Goal: Information Seeking & Learning: Learn about a topic

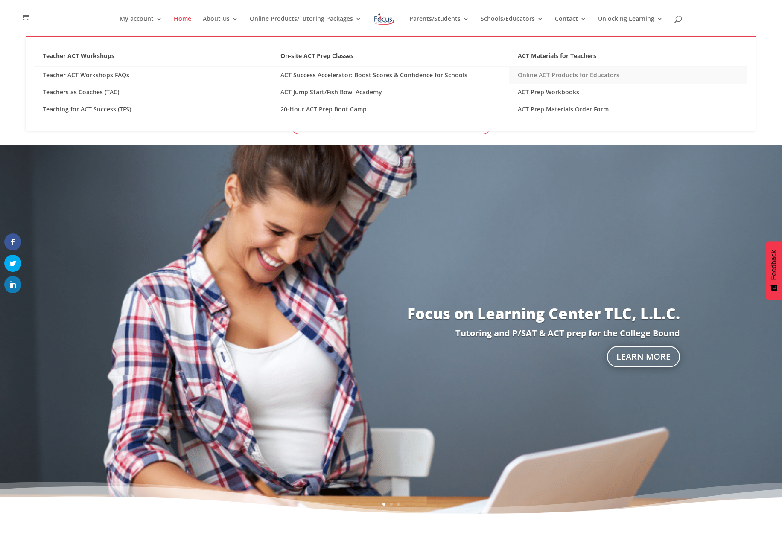
click at [552, 76] on link "Online ACT Products for Educators" at bounding box center [628, 75] width 238 height 17
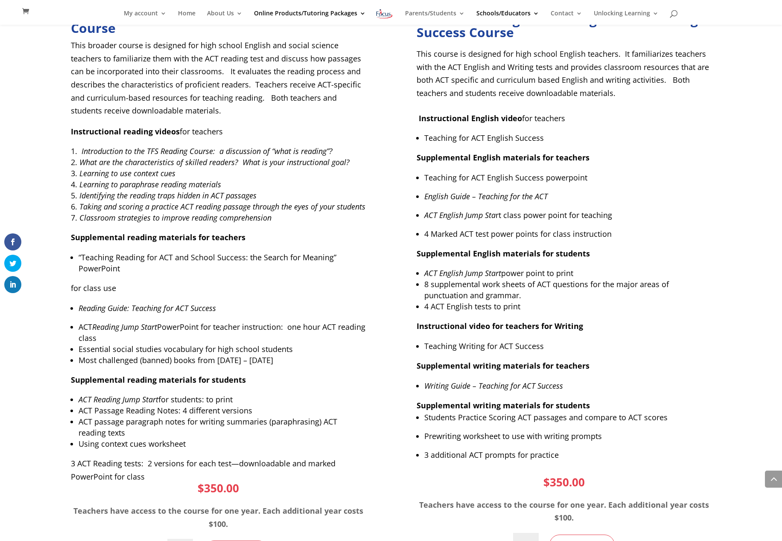
scroll to position [3046, 0]
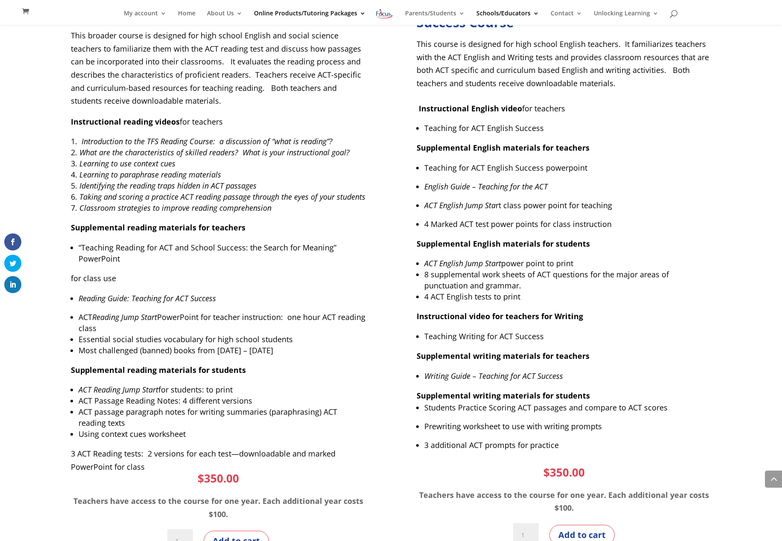
click at [133, 326] on li "ACT Reading Jump Start PowerPoint for teacher instruction: one hour ACT reading…" at bounding box center [222, 323] width 287 height 22
drag, startPoint x: 74, startPoint y: 341, endPoint x: 73, endPoint y: 335, distance: 6.5
click at [74, 339] on ul "ACT Reading Jump Start PowerPoint for teacher instruction: one hour ACT reading…" at bounding box center [218, 338] width 295 height 52
drag, startPoint x: 73, startPoint y: 353, endPoint x: 289, endPoint y: 361, distance: 215.8
click at [289, 361] on ul "ACT Reading Jump Start PowerPoint for teacher instruction: one hour ACT reading…" at bounding box center [218, 338] width 295 height 52
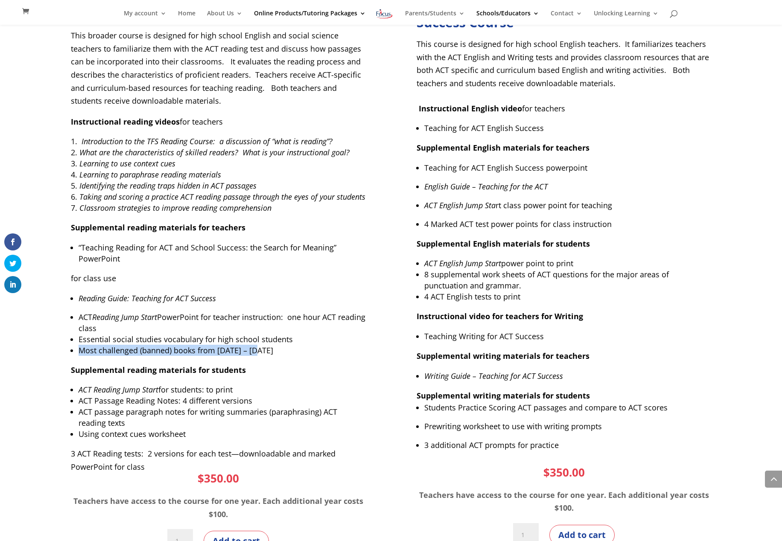
click at [215, 354] on span "Most challenged (banned) books from 2016 – 2020" at bounding box center [176, 350] width 195 height 10
click at [215, 354] on span "Most challenged (banned) books from [DATE] – [DATE]" at bounding box center [176, 350] width 195 height 10
click at [215, 354] on span "Most challenged (banned) books from 2016 – 2020" at bounding box center [176, 350] width 195 height 10
click at [211, 354] on span "Most challenged (banned) books from 2016 – 2020" at bounding box center [176, 350] width 195 height 10
click at [216, 354] on span "Most challenged (banned) books from 2016 – 2020" at bounding box center [176, 350] width 195 height 10
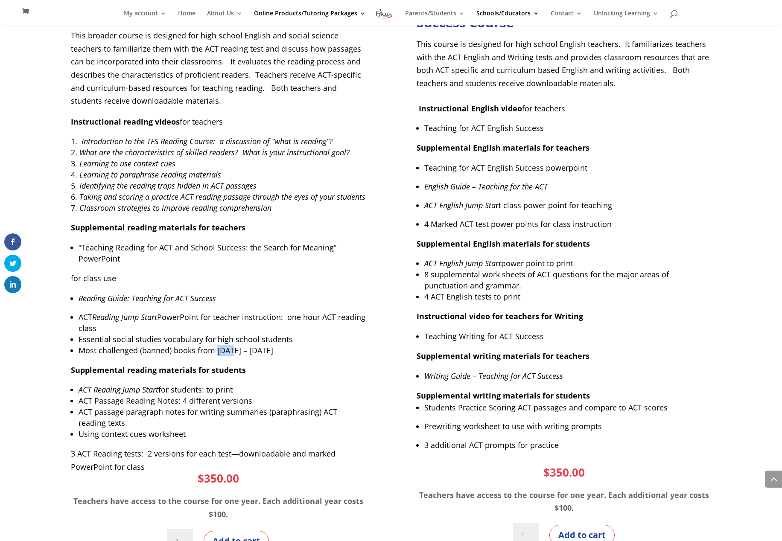
click at [216, 354] on span "Most challenged (banned) books from 2016 – 2020" at bounding box center [176, 350] width 195 height 10
click at [219, 348] on span "Most challenged (banned) books from 2016 – 2020" at bounding box center [176, 350] width 195 height 10
drag, startPoint x: 229, startPoint y: 357, endPoint x: 260, endPoint y: 346, distance: 32.9
click at [231, 356] on ul "ACT Reading Jump Start PowerPoint for teacher instruction: one hour ACT reading…" at bounding box center [218, 338] width 295 height 52
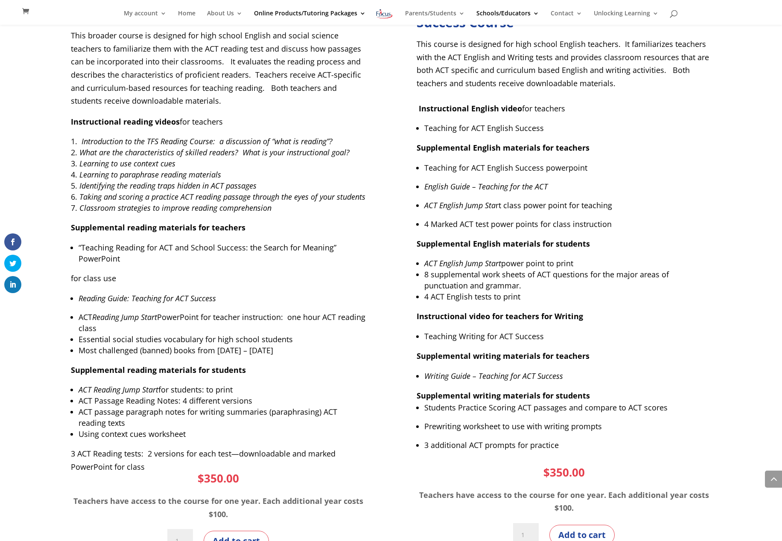
click at [264, 348] on li "Most challenged (banned) books from 2016 – 2020" at bounding box center [222, 350] width 287 height 11
drag, startPoint x: 264, startPoint y: 349, endPoint x: 79, endPoint y: 351, distance: 185.3
click at [79, 351] on li "Most challenged (banned) books from 2016 – 2020" at bounding box center [222, 350] width 287 height 11
copy span "Most challenged (banned) books from 2016 – 2020"
click at [337, 147] on span "What are the characteristics of skilled readers? What is your instructional goa…" at bounding box center [214, 152] width 270 height 10
